Goal: Task Accomplishment & Management: Manage account settings

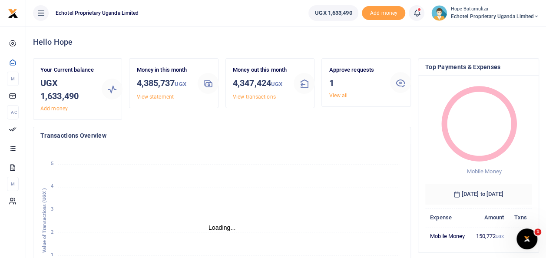
scroll to position [7, 7]
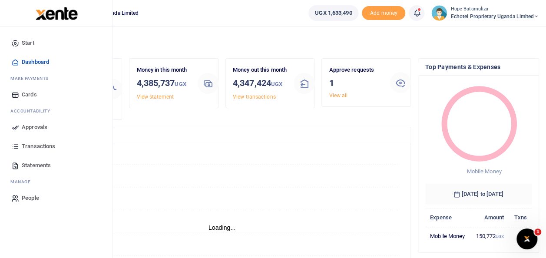
click at [48, 127] on link "Approvals" at bounding box center [56, 127] width 99 height 19
click at [34, 122] on link "Approvals" at bounding box center [56, 127] width 99 height 19
click at [34, 125] on span "Approvals" at bounding box center [35, 127] width 26 height 9
click at [28, 123] on span "Approvals" at bounding box center [35, 127] width 26 height 9
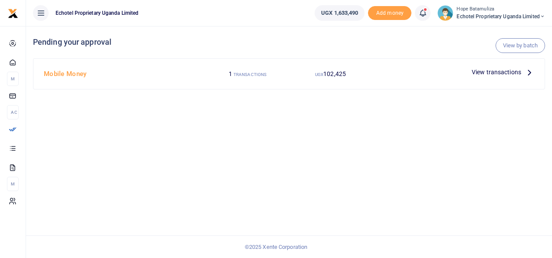
click at [528, 69] on icon at bounding box center [530, 72] width 10 height 10
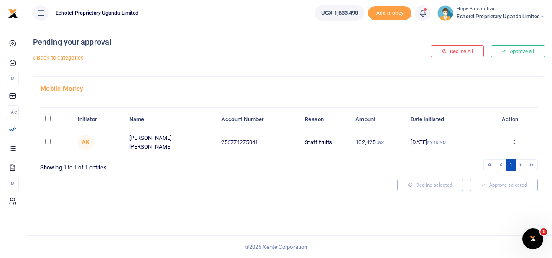
click at [46, 140] on input "checkbox" at bounding box center [48, 142] width 6 height 6
checkbox input "true"
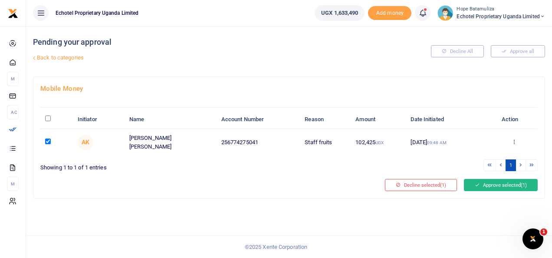
click at [492, 179] on button "Approve selected (1)" at bounding box center [501, 185] width 74 height 12
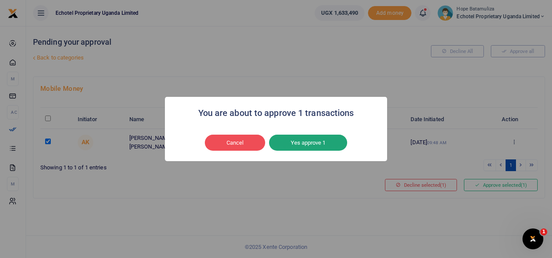
click at [329, 144] on button "Yes approve 1" at bounding box center [308, 143] width 78 height 16
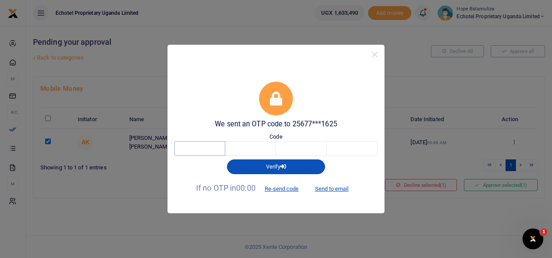
click at [196, 149] on input "text" at bounding box center [200, 148] width 51 height 15
type input "9"
type input "4"
type input "5"
type input "2"
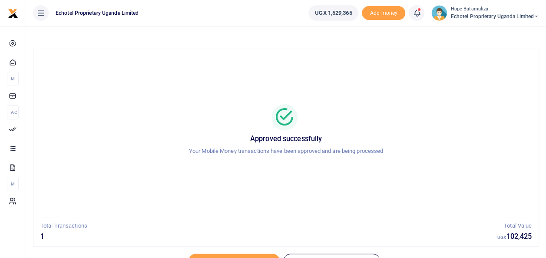
click at [535, 16] on icon at bounding box center [536, 16] width 5 height 6
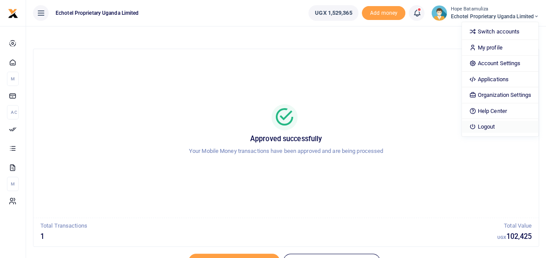
click at [486, 125] on link "Logout" at bounding box center [500, 127] width 76 height 12
